Goal: Information Seeking & Learning: Find specific fact

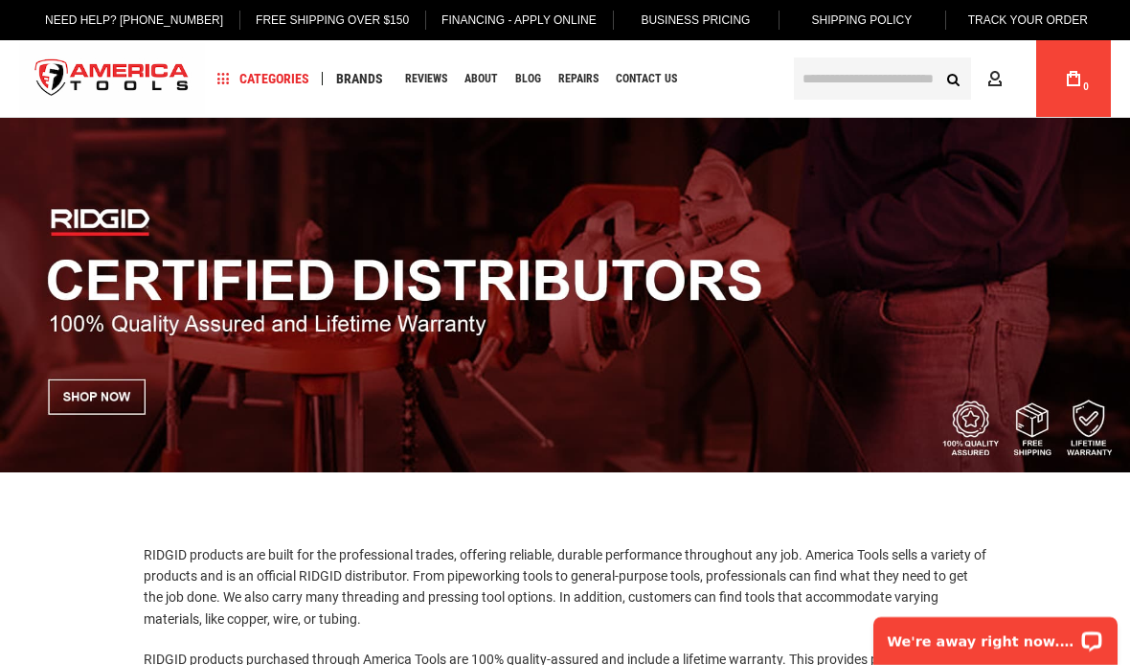
click at [842, 78] on input "text" at bounding box center [882, 78] width 177 height 42
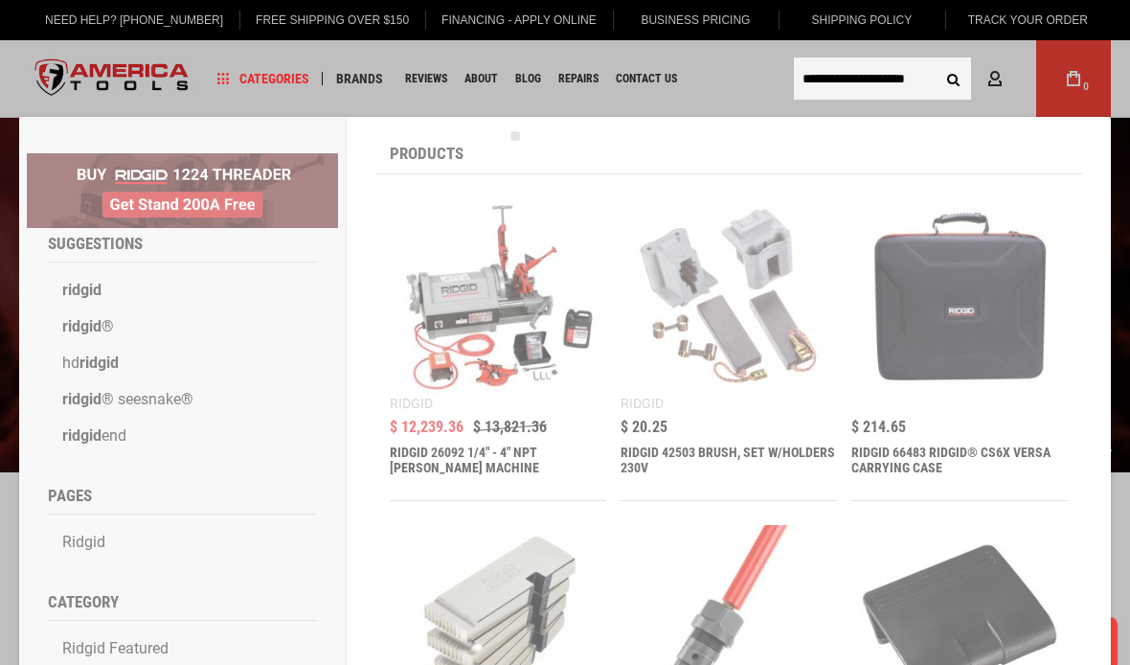
type input "**********"
click at [953, 79] on button "Search" at bounding box center [953, 78] width 36 height 36
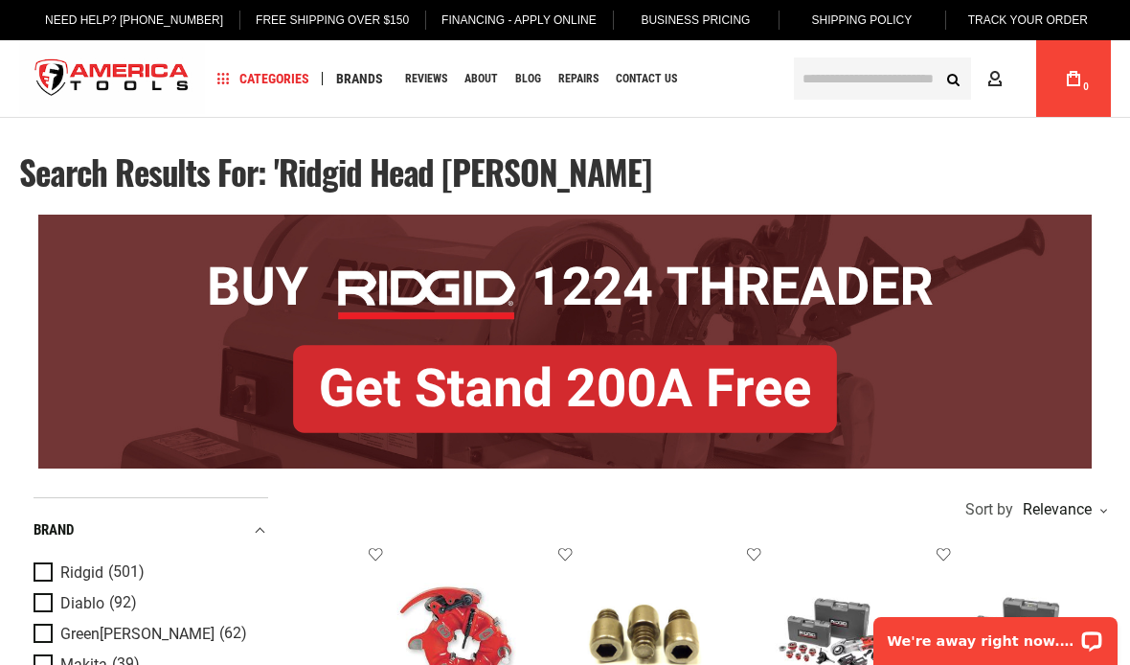
scroll to position [44, 0]
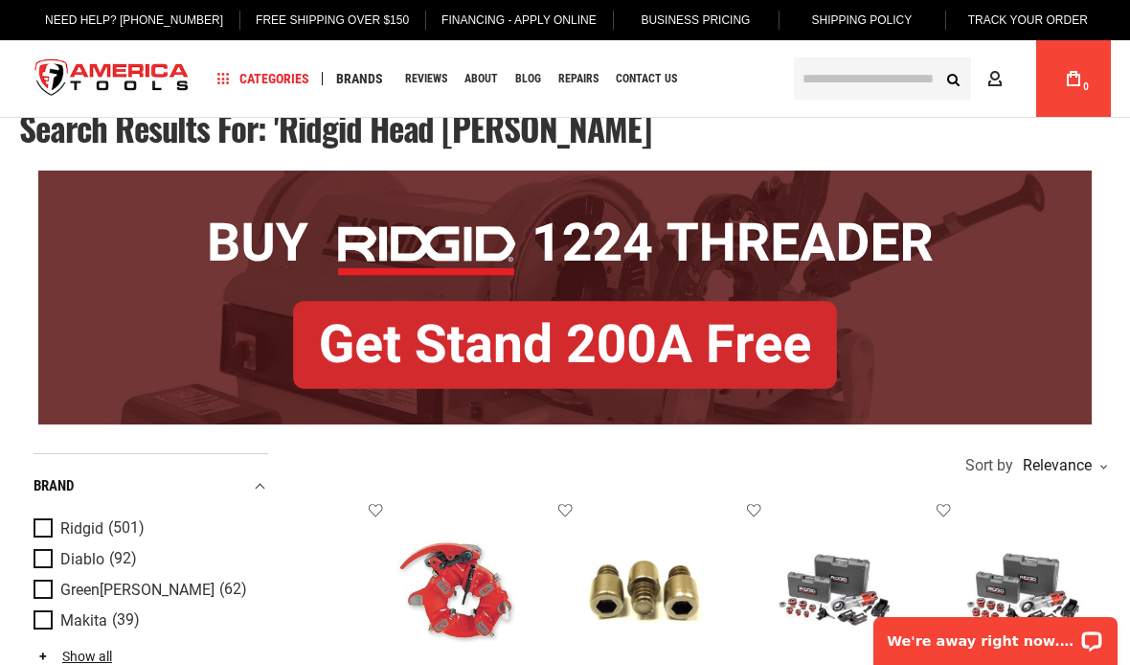
click at [47, 528] on span "Product Filters" at bounding box center [47, 528] width 27 height 21
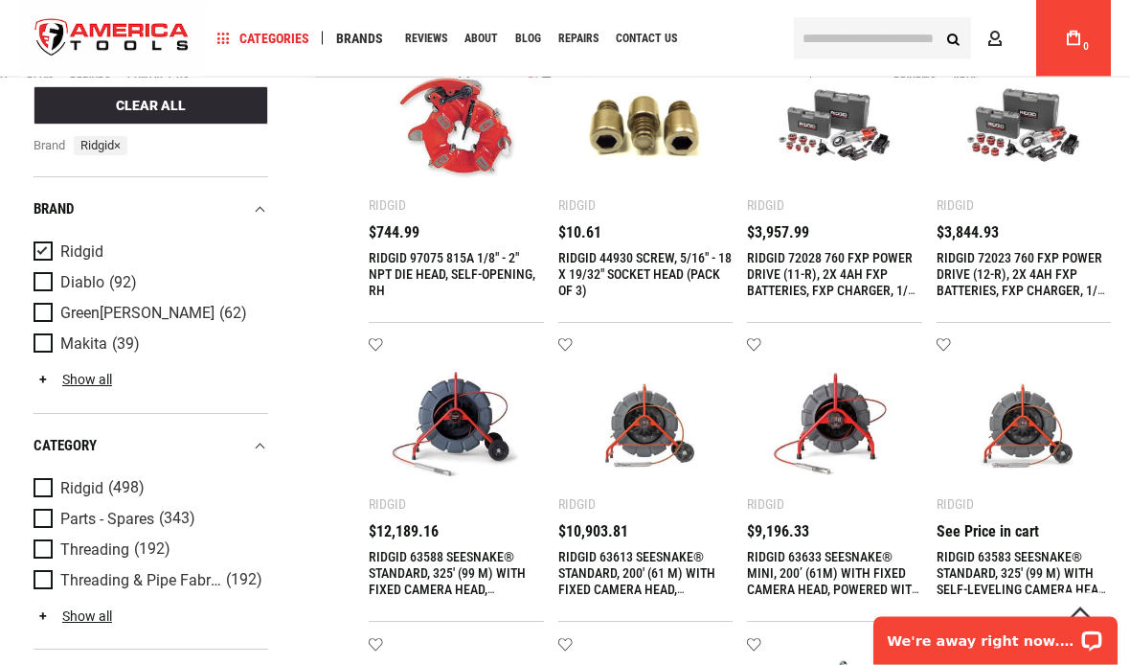
scroll to position [509, 0]
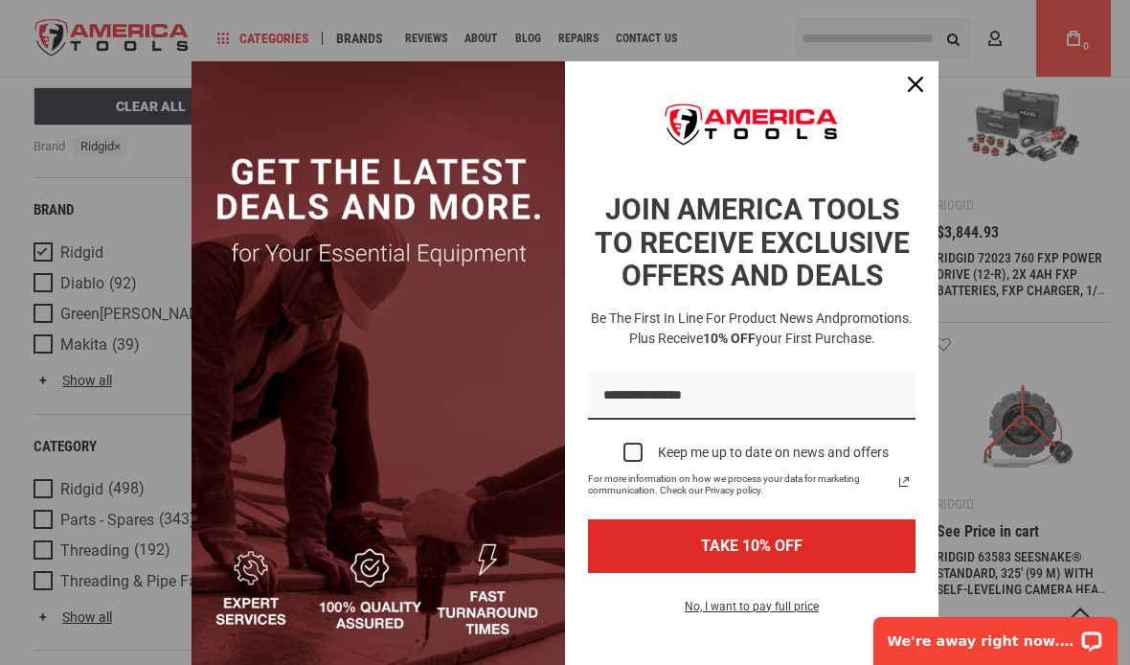
click at [49, 513] on div "Marketing offer form" at bounding box center [565, 332] width 1130 height 665
click at [909, 85] on icon "close icon" at bounding box center [915, 84] width 15 height 15
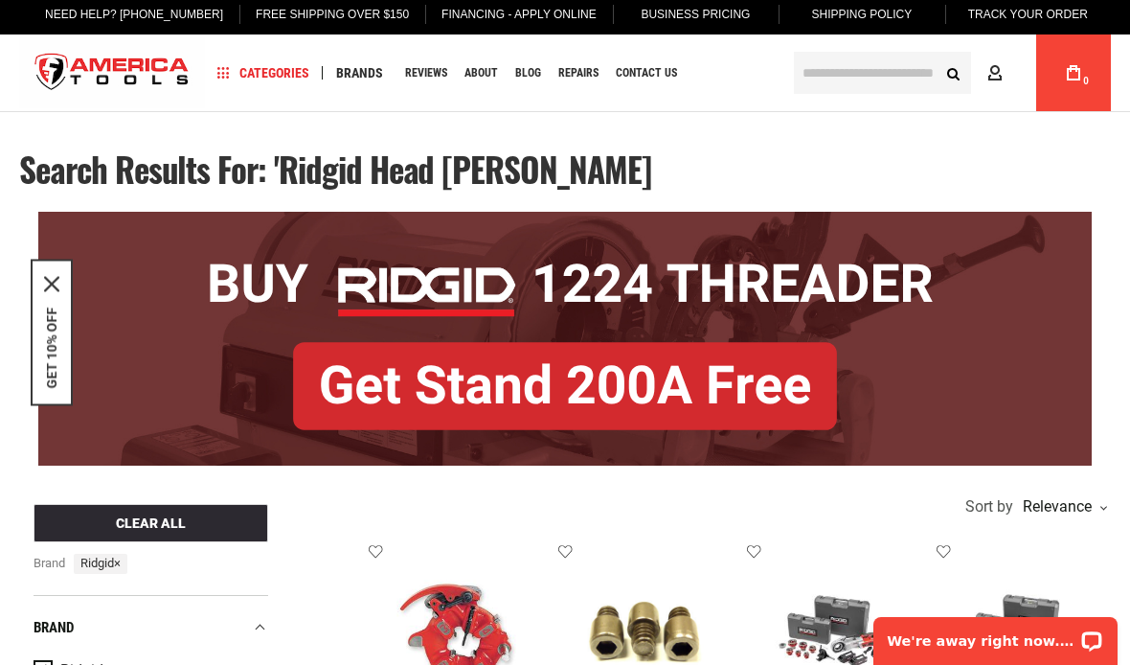
scroll to position [0, 0]
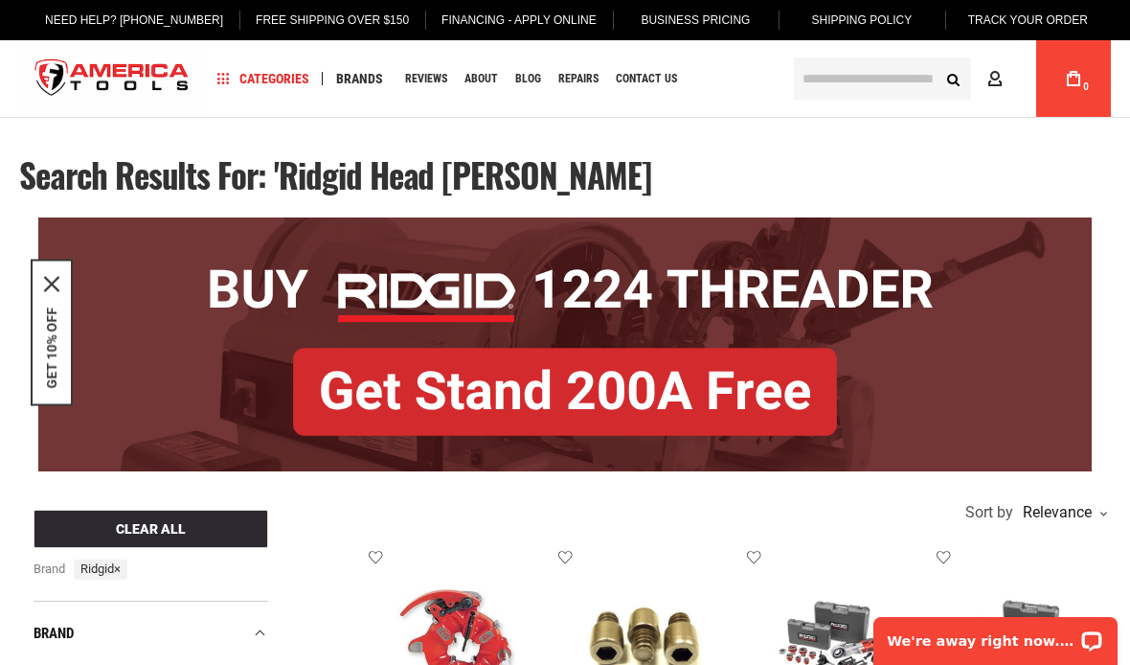
click at [821, 76] on input "text" at bounding box center [882, 78] width 177 height 42
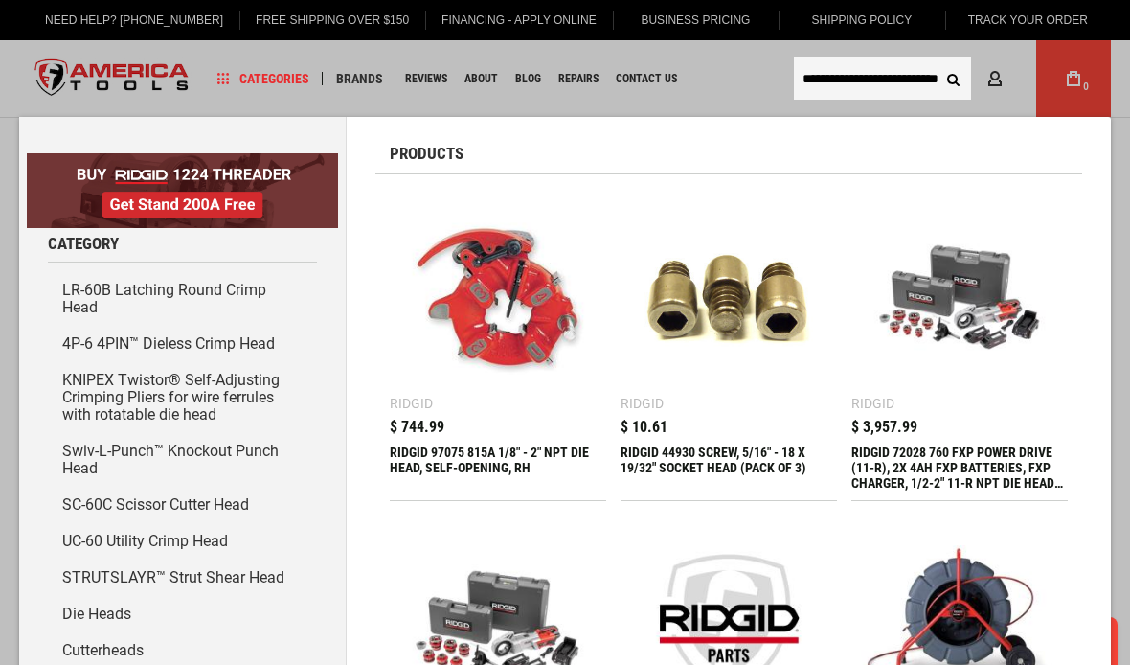
type input "**********"
click at [953, 79] on button "Search" at bounding box center [953, 78] width 36 height 36
